Goal: Navigation & Orientation: Find specific page/section

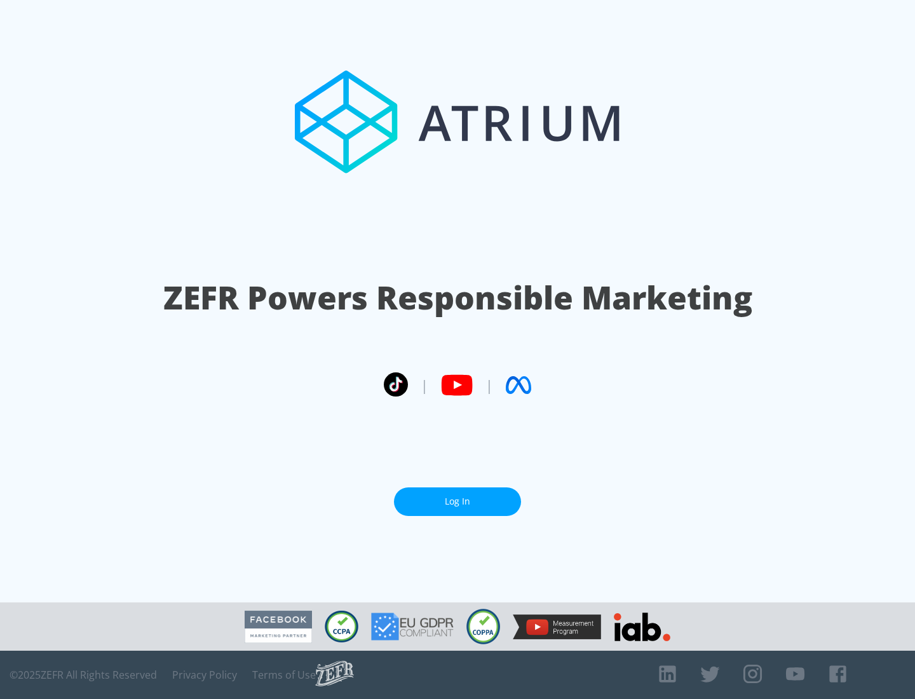
click at [457, 501] on link "Log In" at bounding box center [457, 501] width 127 height 29
